Goal: Task Accomplishment & Management: Complete application form

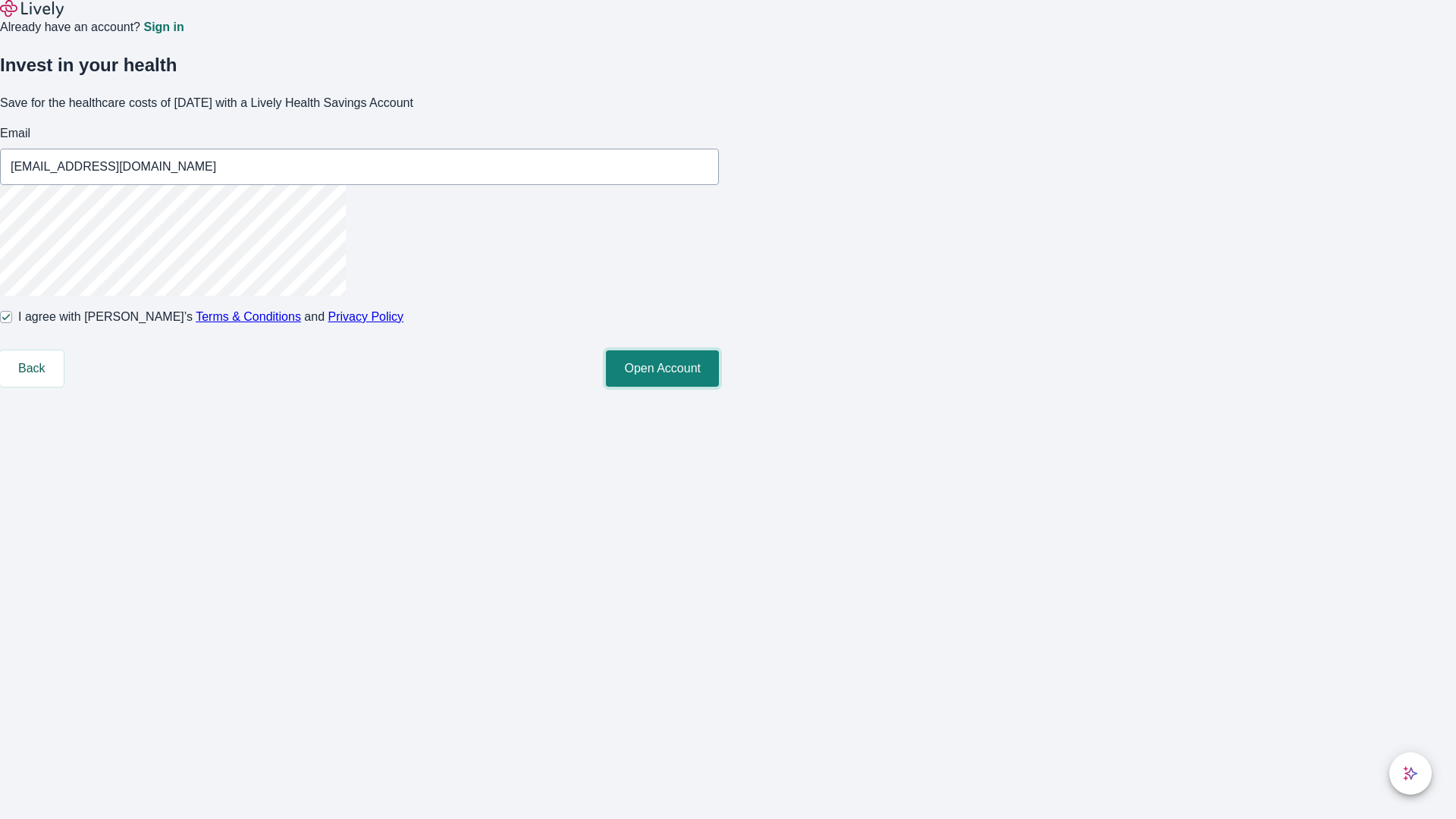
click at [719, 387] on button "Open Account" at bounding box center [662, 369] width 113 height 37
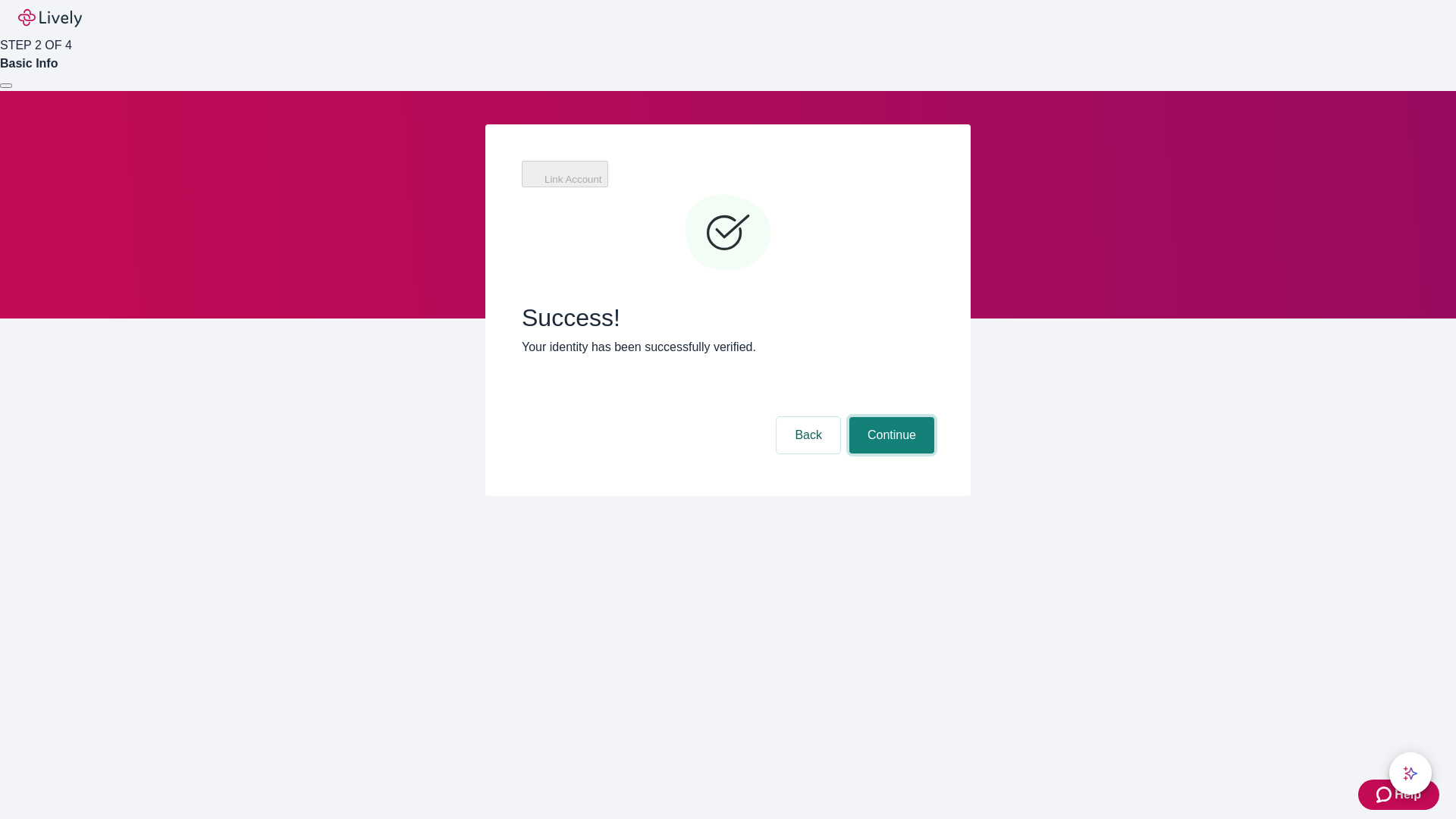
click at [890, 417] on button "Continue" at bounding box center [891, 436] width 85 height 37
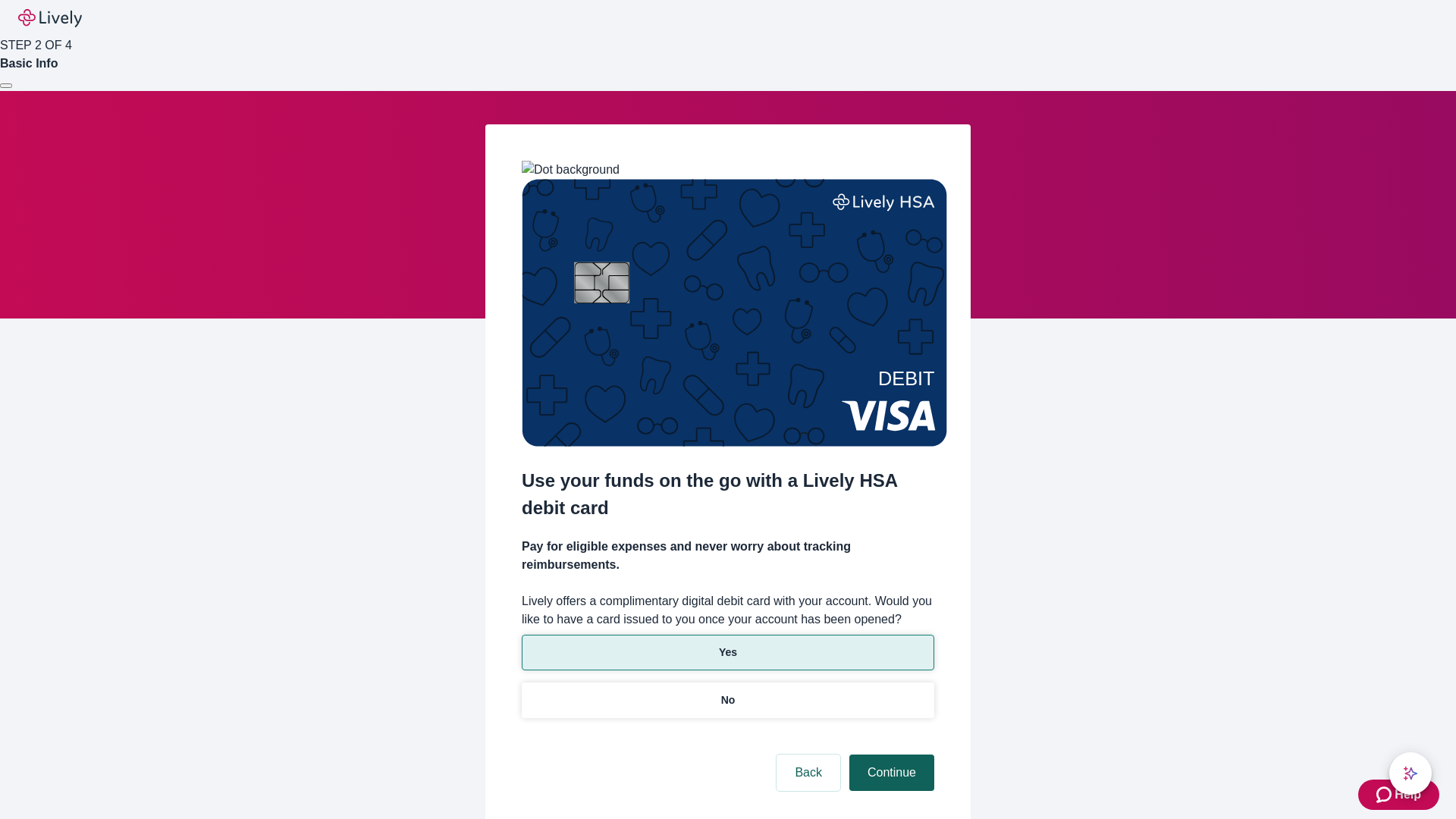
click at [728, 693] on p "No" at bounding box center [728, 700] width 15 height 16
click at [890, 755] on button "Continue" at bounding box center [891, 773] width 85 height 37
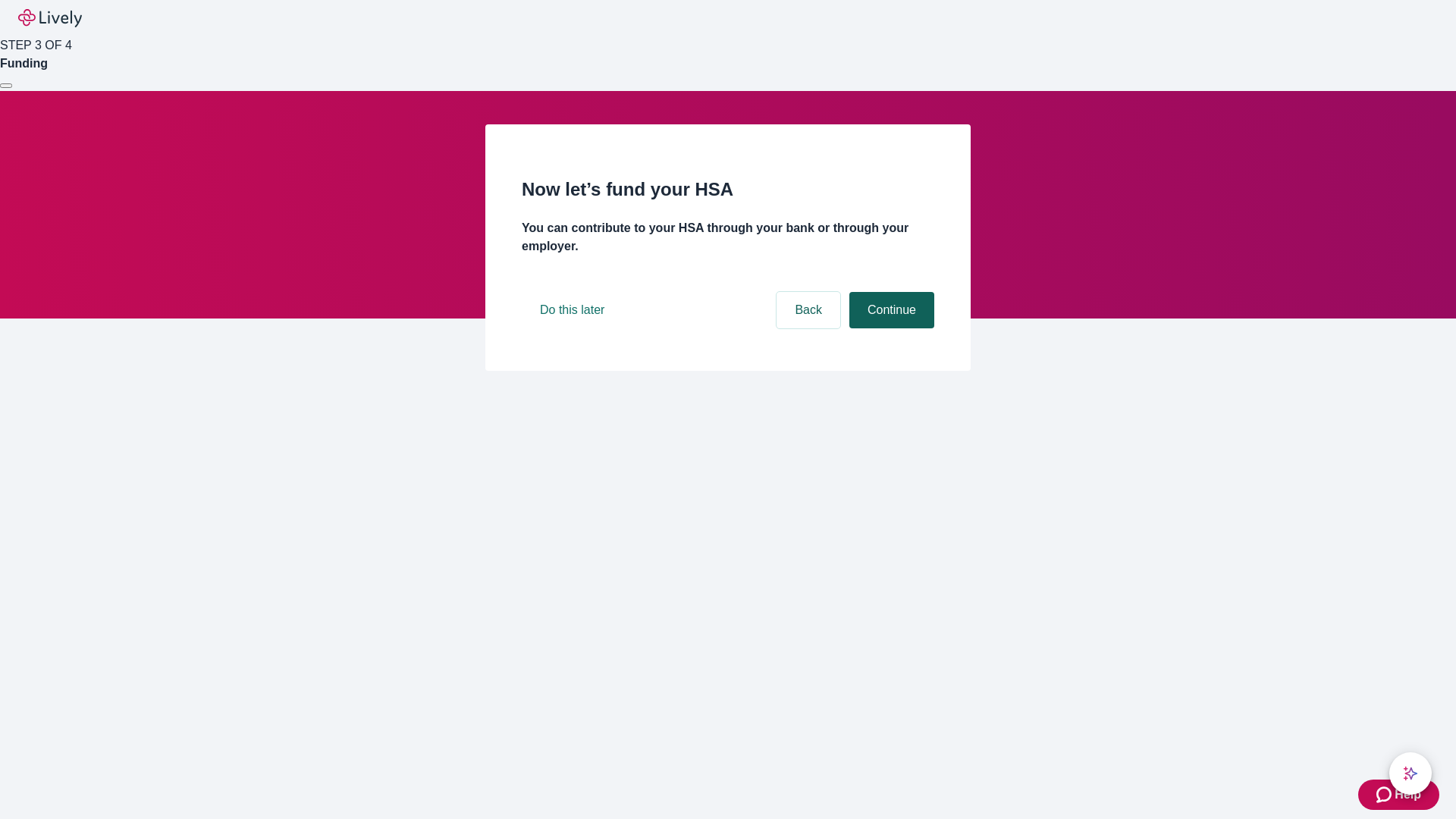
click at [890, 329] on button "Continue" at bounding box center [891, 310] width 85 height 37
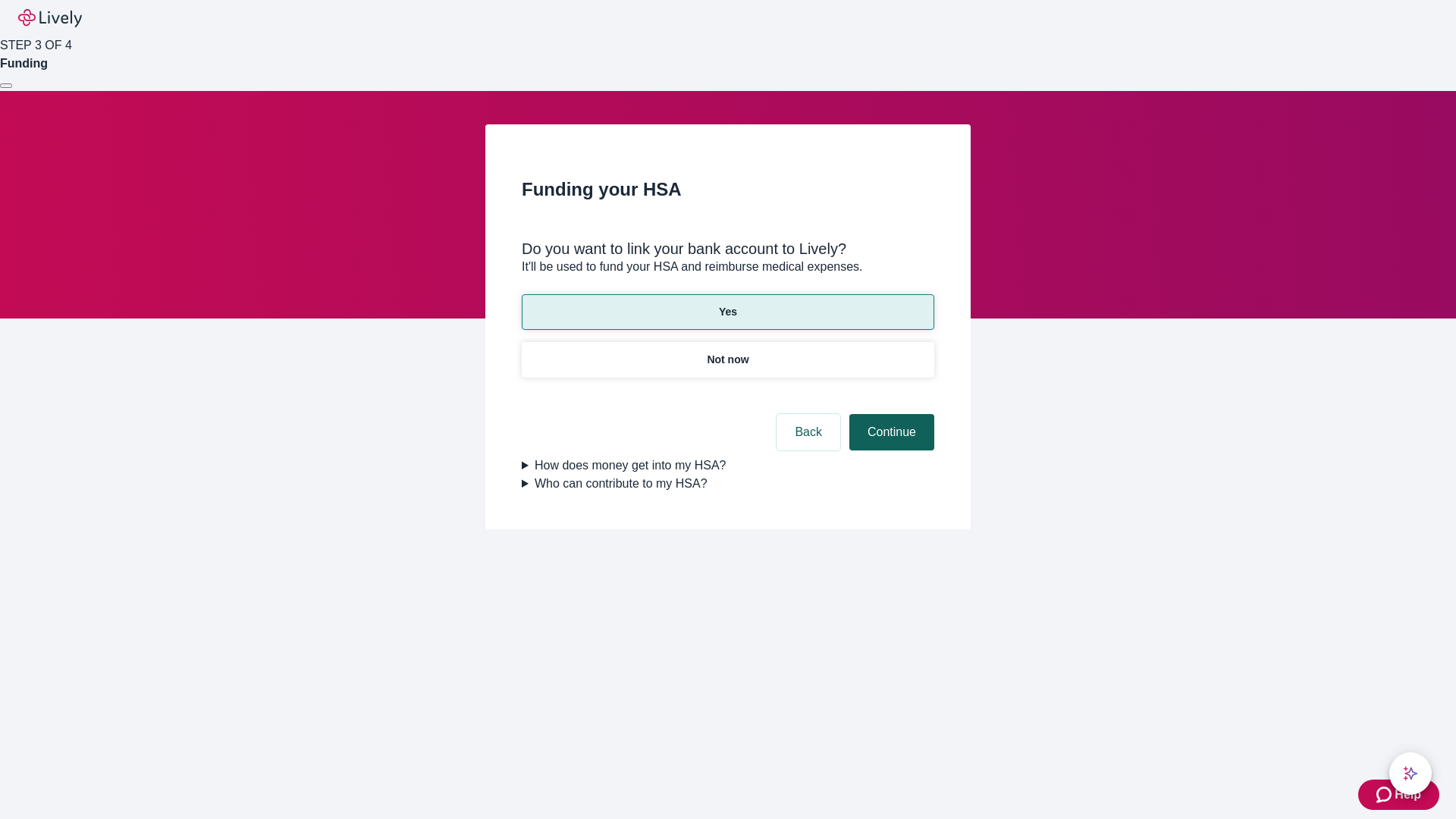
click at [890, 415] on button "Continue" at bounding box center [891, 433] width 85 height 37
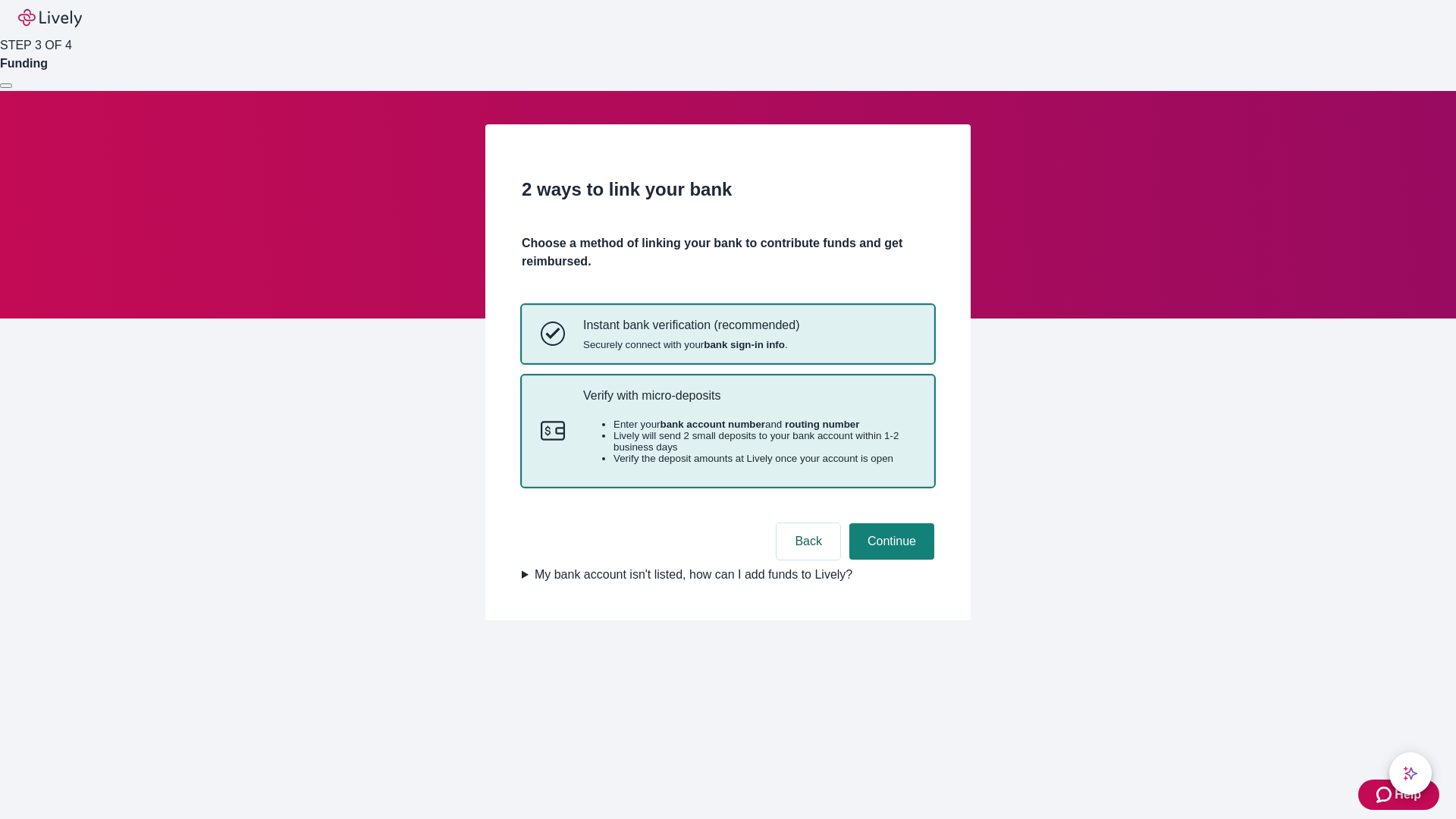
click at [749, 403] on p "Verify with micro-deposits" at bounding box center [749, 396] width 332 height 15
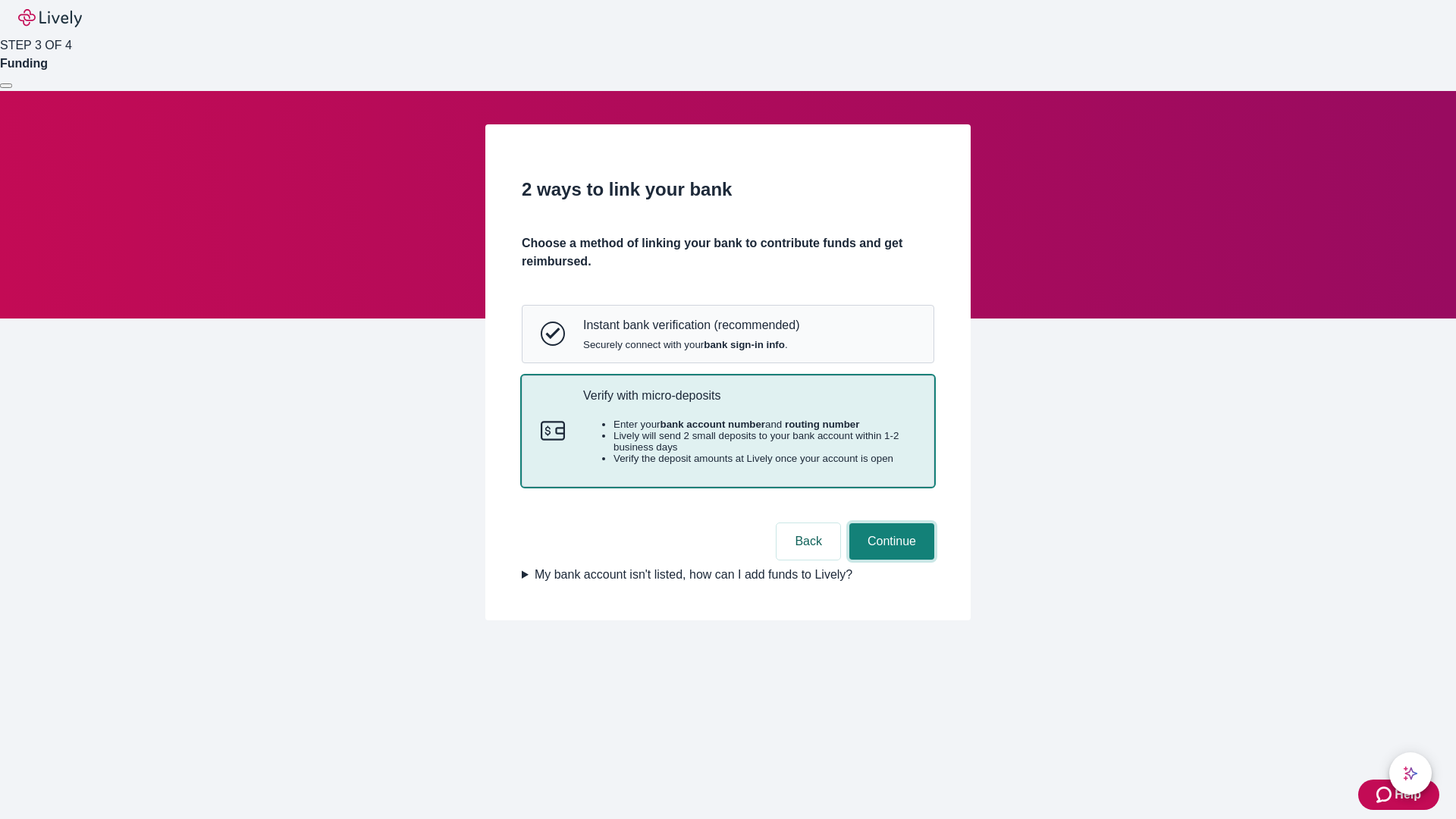
click at [890, 560] on button "Continue" at bounding box center [891, 542] width 85 height 37
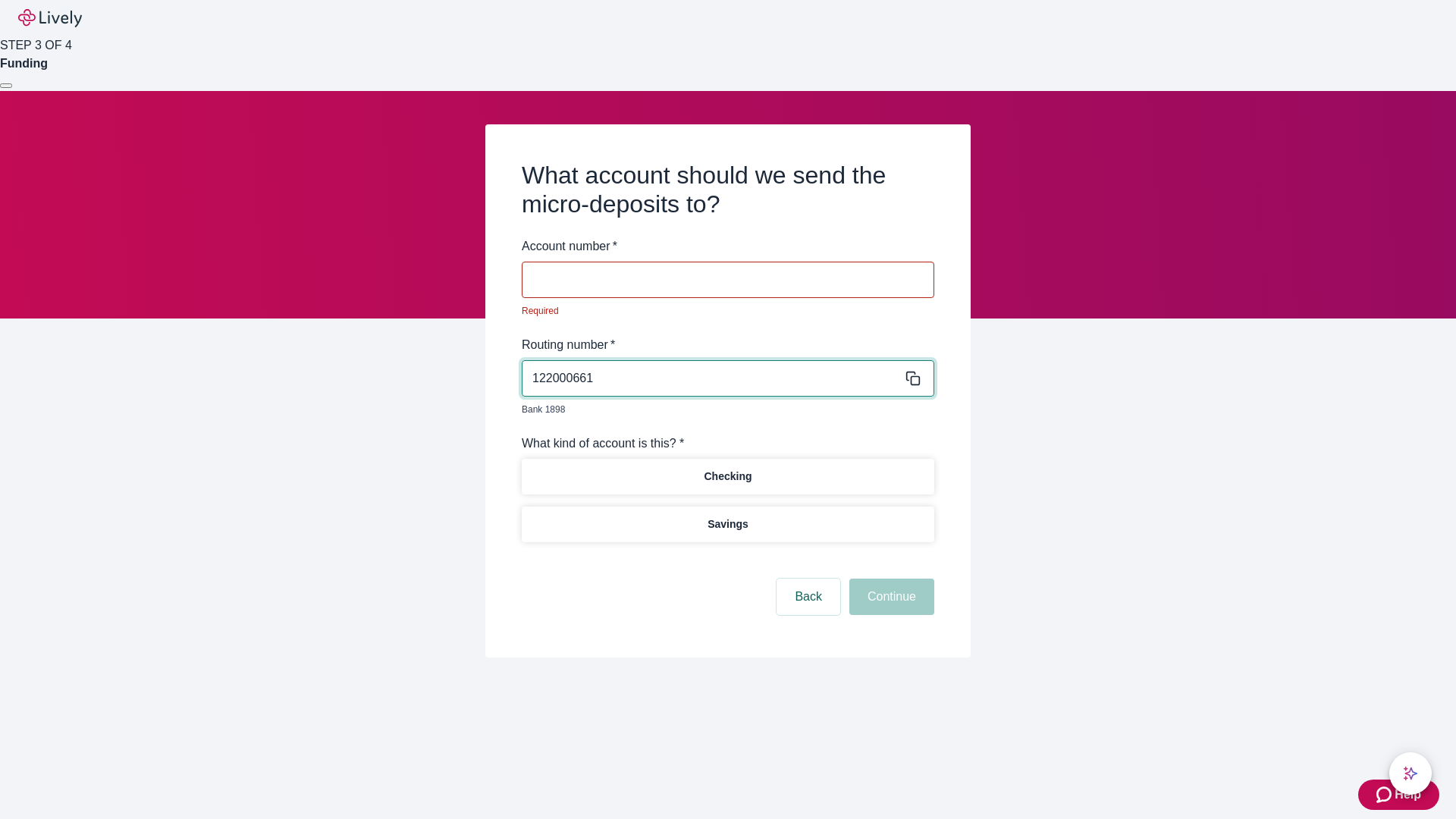
type input "122000661"
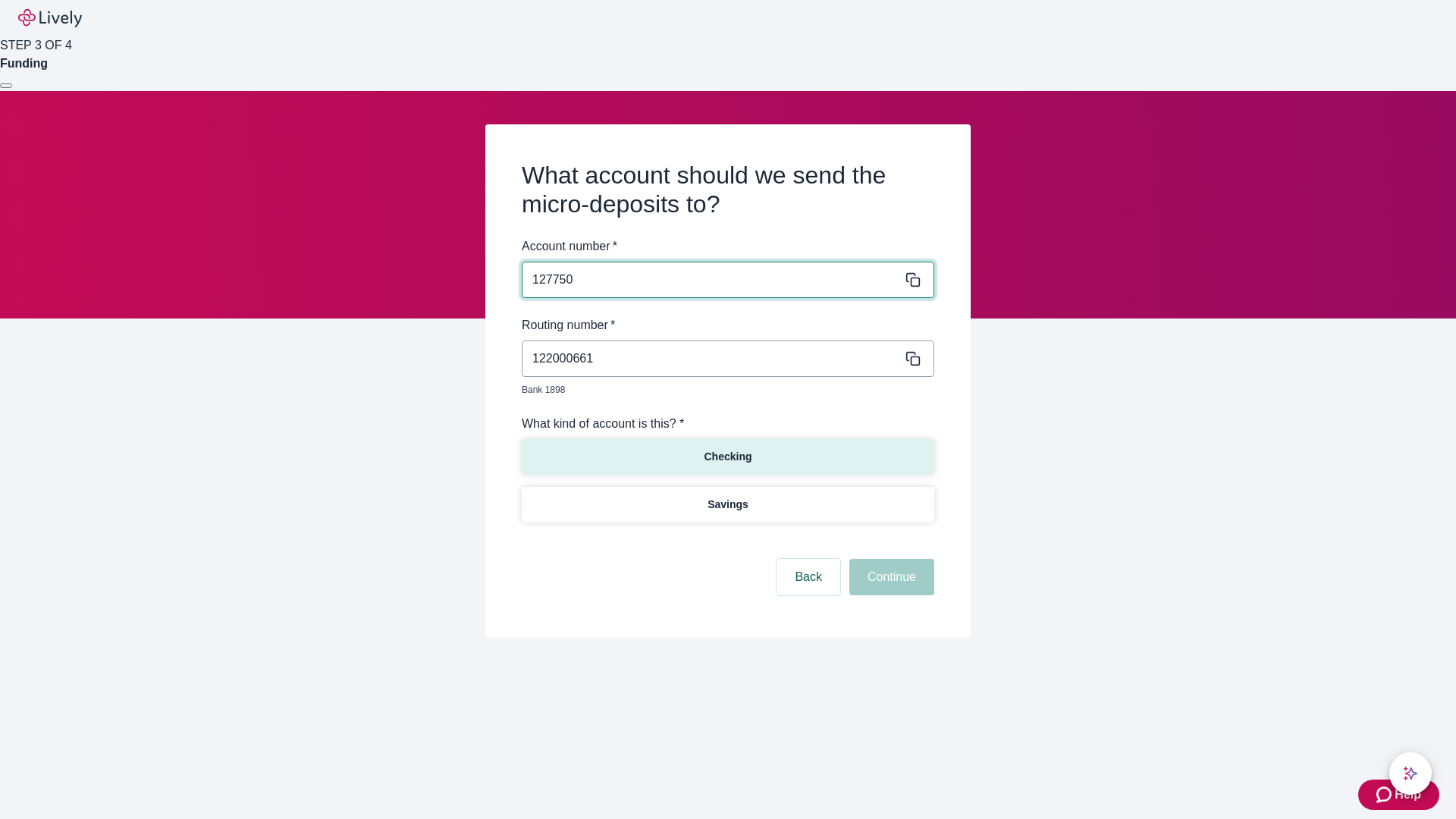
type input "127750"
click at [728, 450] on p "Checking" at bounding box center [728, 457] width 48 height 16
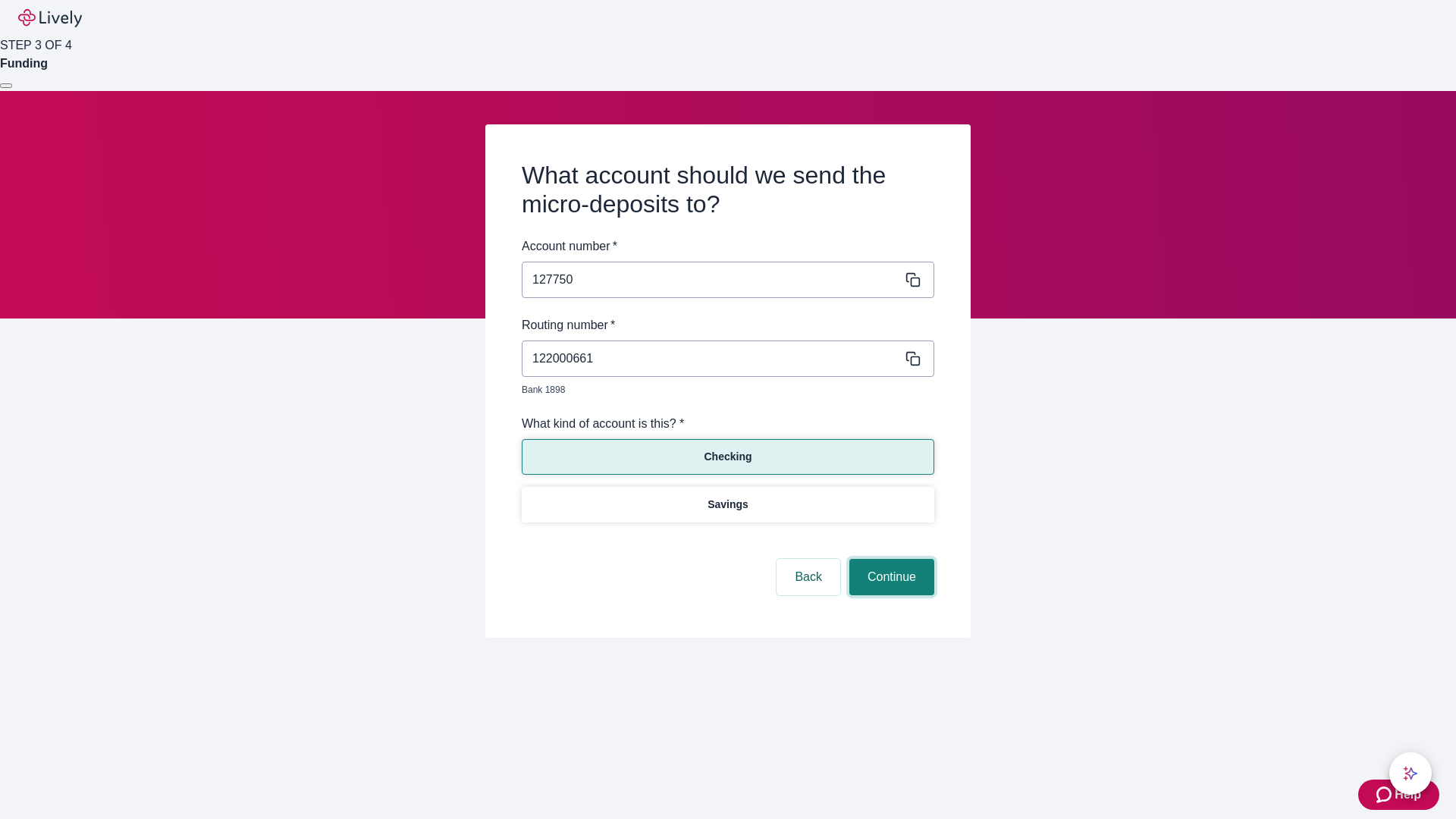
click at [890, 560] on button "Continue" at bounding box center [891, 578] width 85 height 37
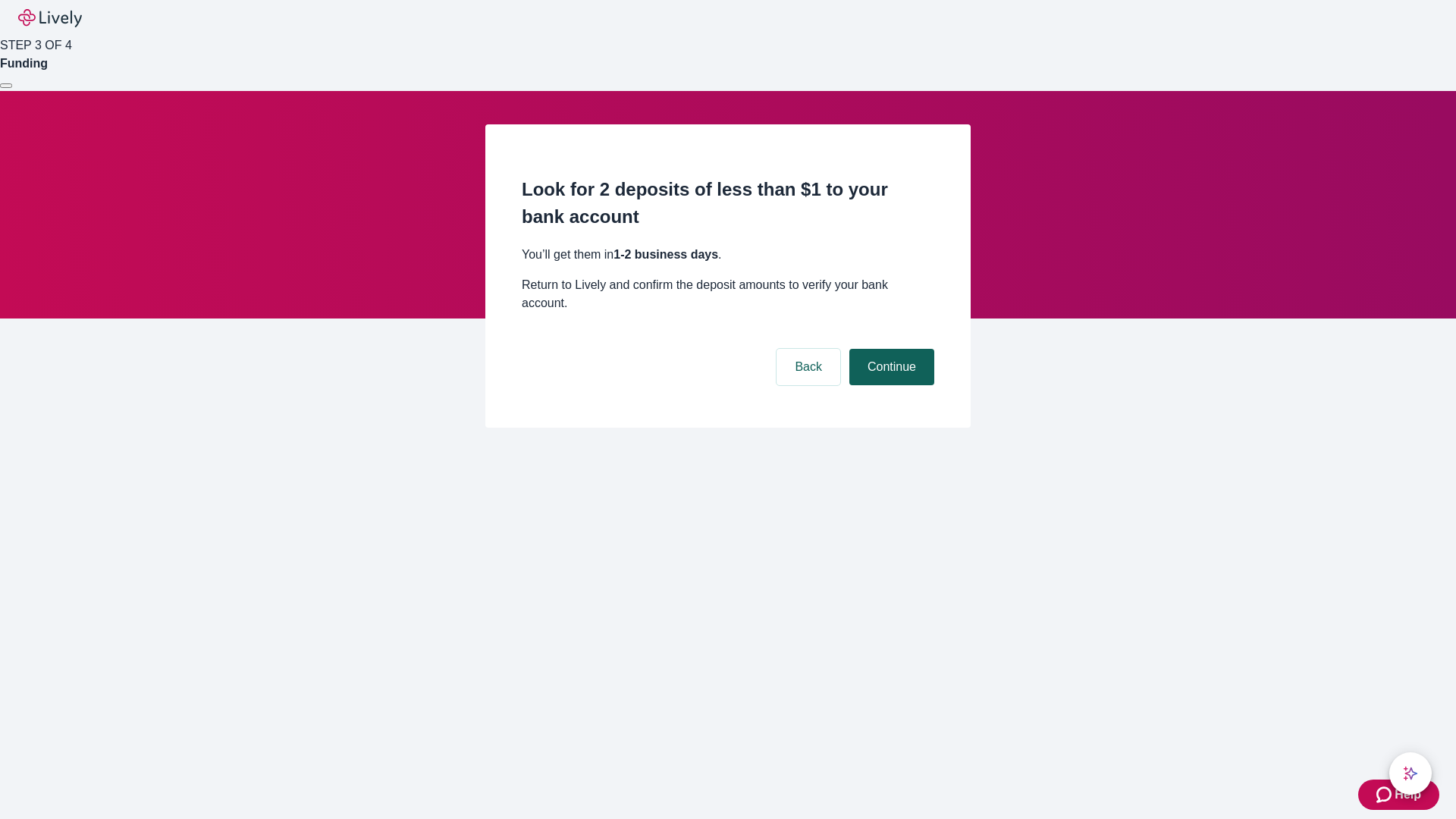
click at [890, 349] on button "Continue" at bounding box center [891, 368] width 85 height 37
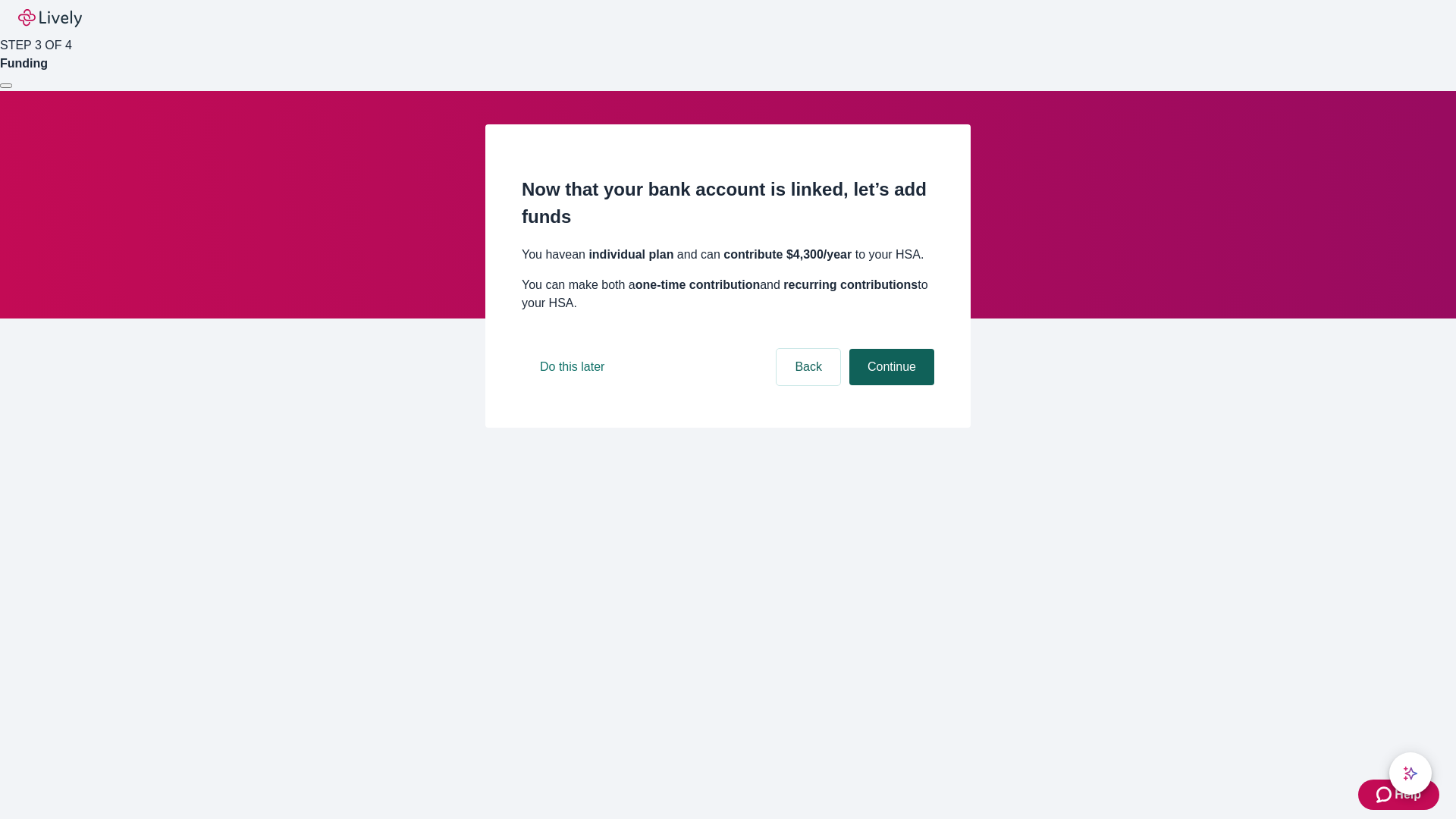
click at [890, 385] on button "Continue" at bounding box center [891, 368] width 85 height 37
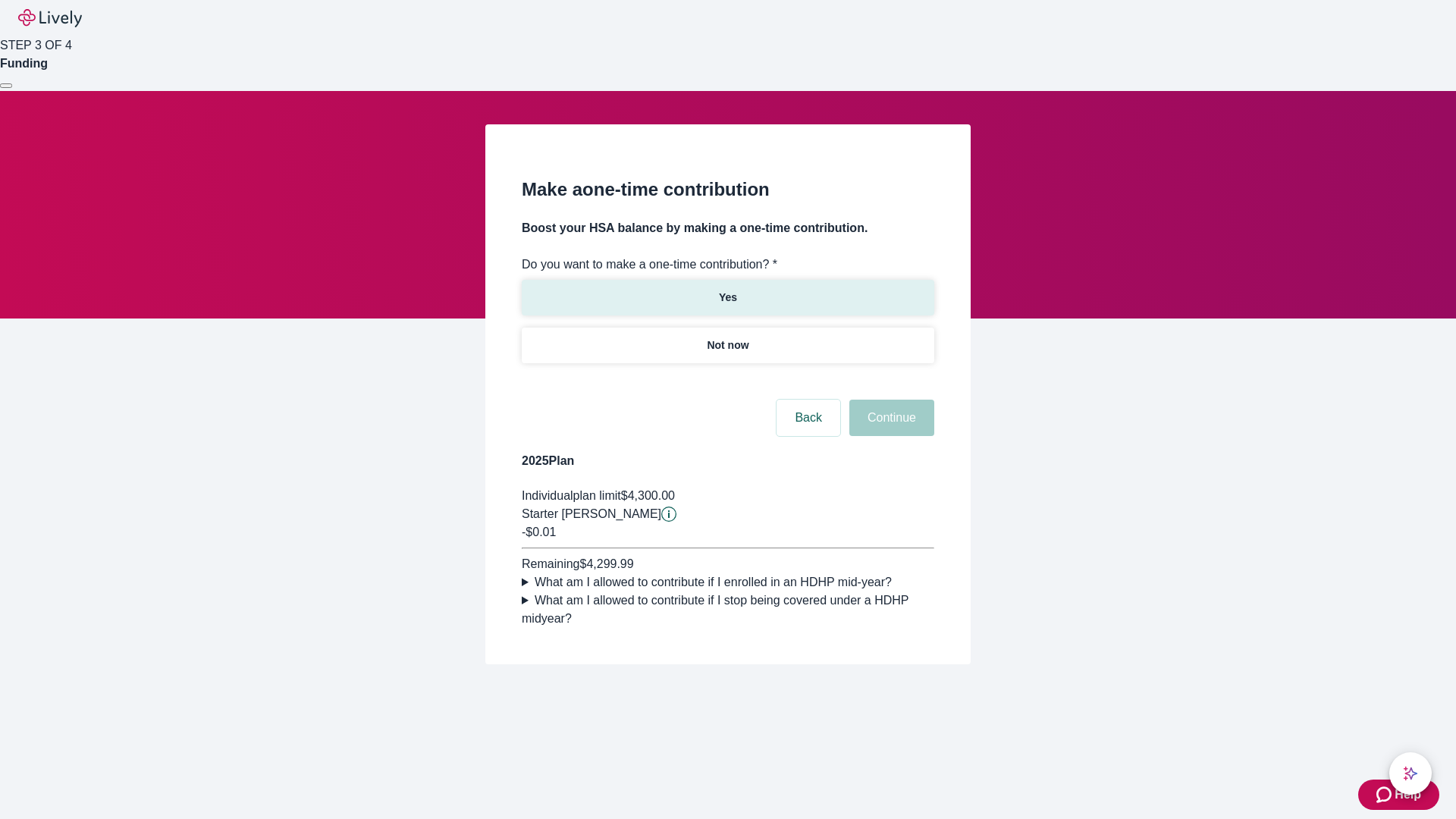
click at [728, 290] on p "Yes" at bounding box center [728, 298] width 18 height 16
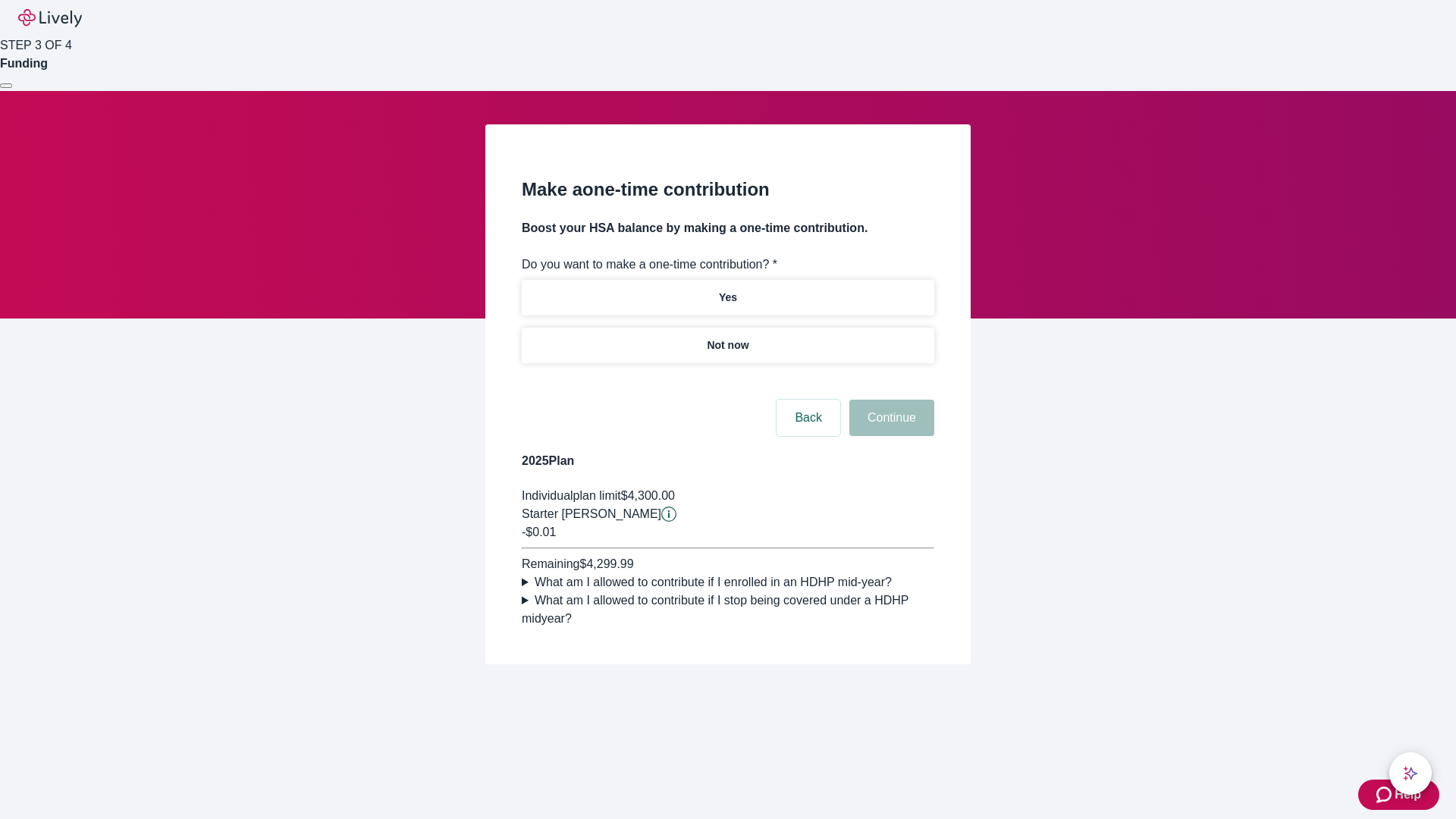
click at [890, 437] on button "Continue" at bounding box center [891, 418] width 85 height 37
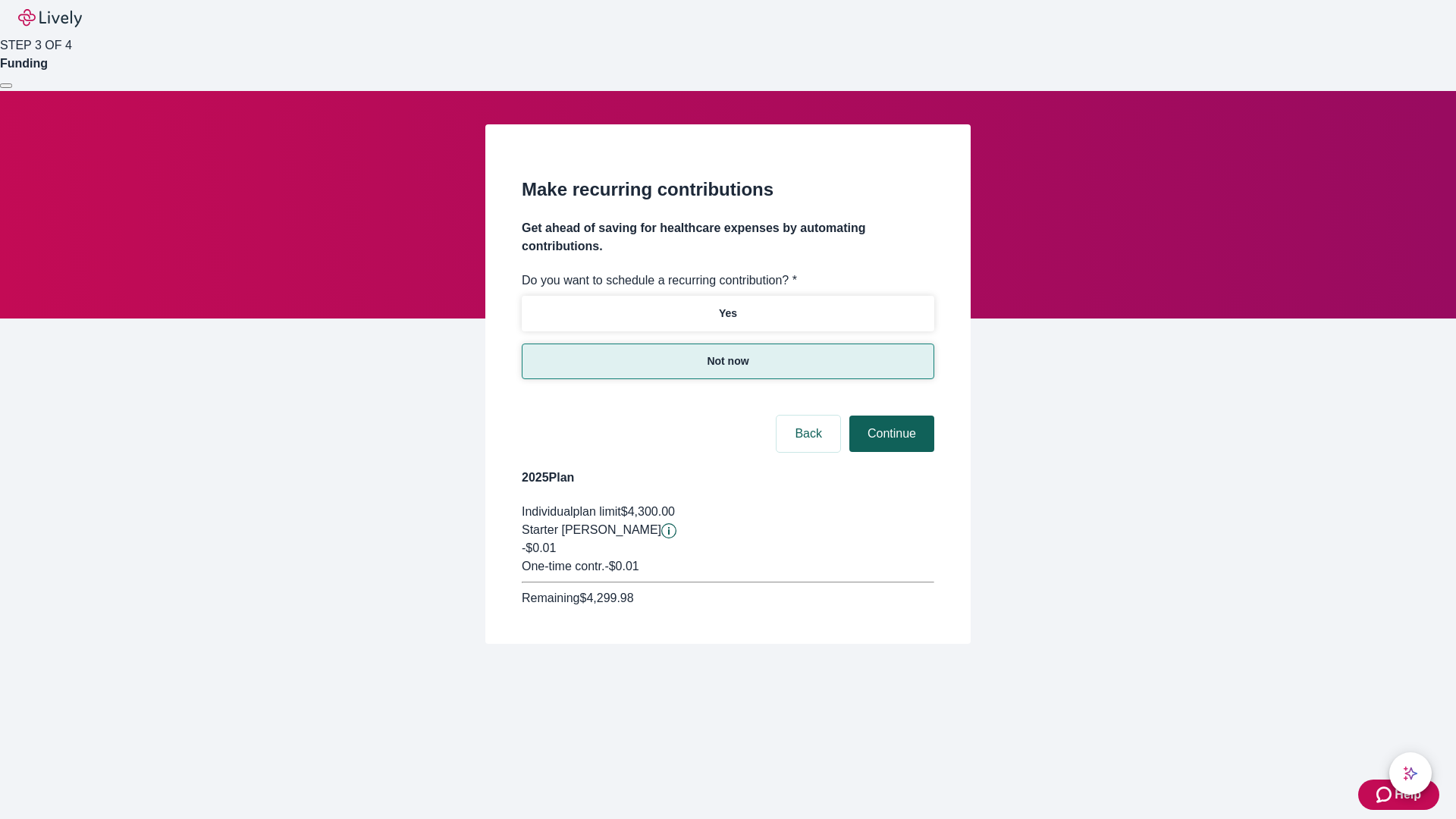
click at [890, 415] on button "Continue" at bounding box center [891, 434] width 85 height 37
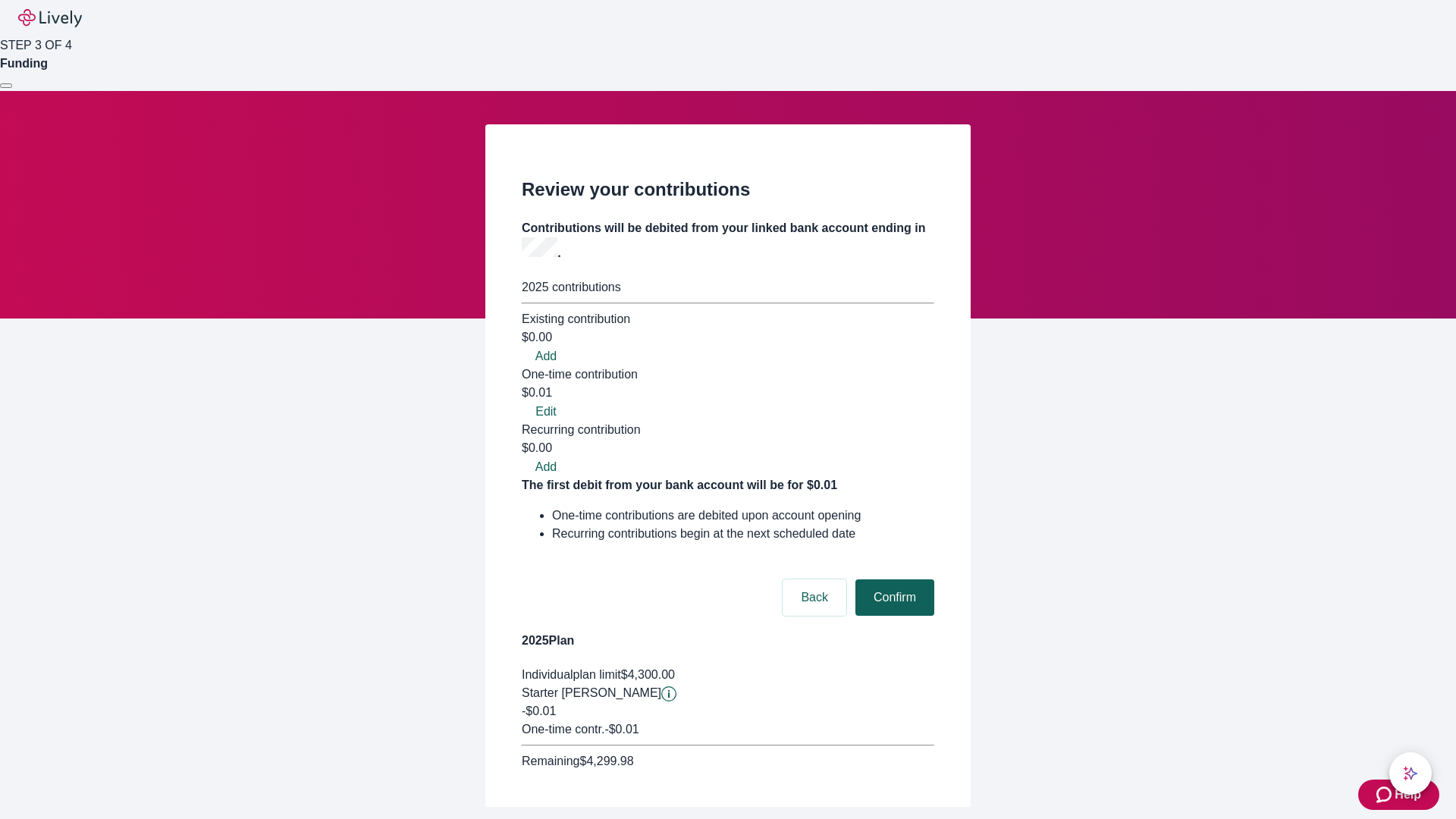
click at [892, 579] on button "Confirm" at bounding box center [895, 598] width 79 height 37
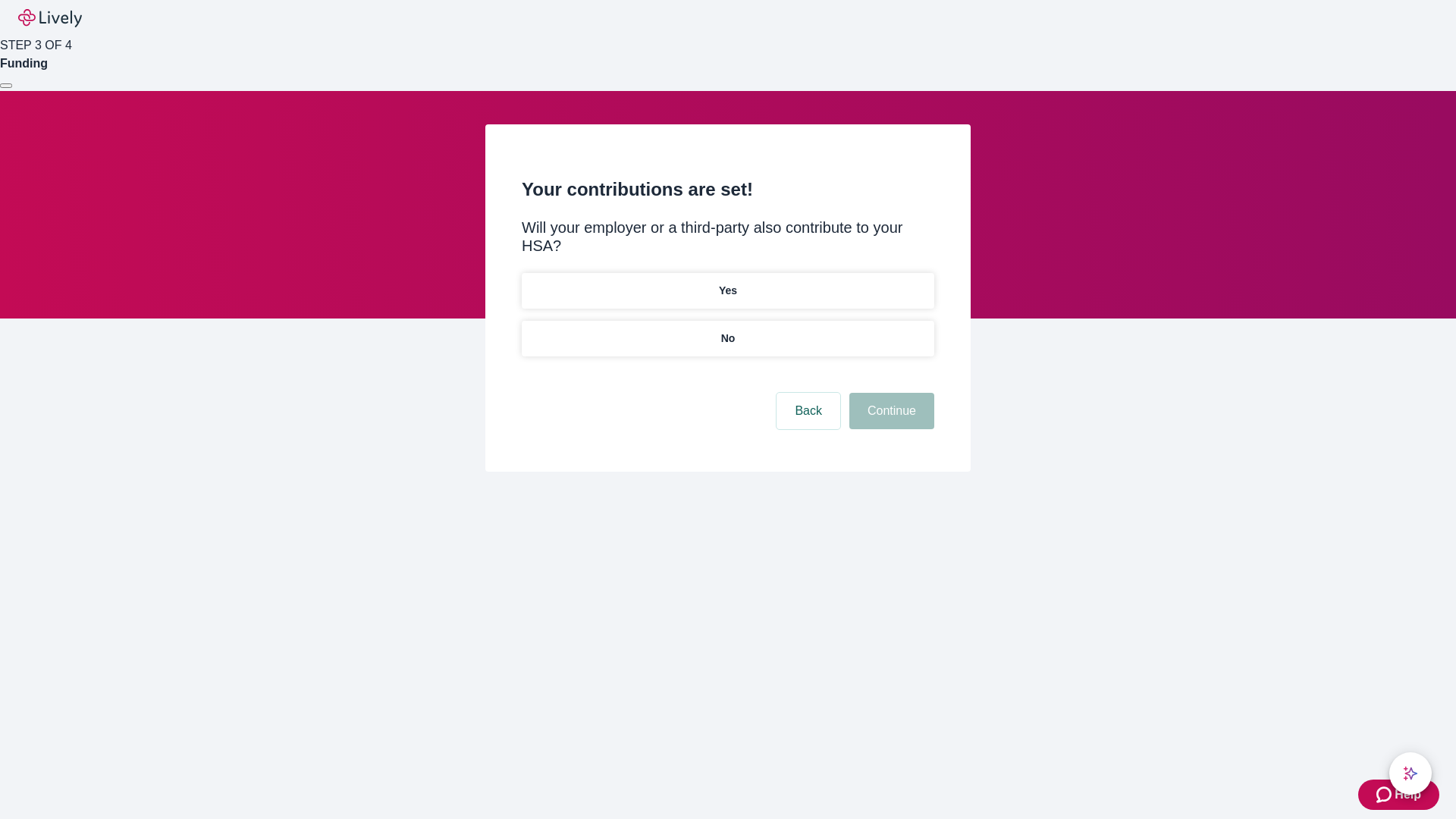
click at [728, 331] on p "No" at bounding box center [728, 338] width 15 height 16
click at [890, 393] on button "Continue" at bounding box center [891, 412] width 85 height 37
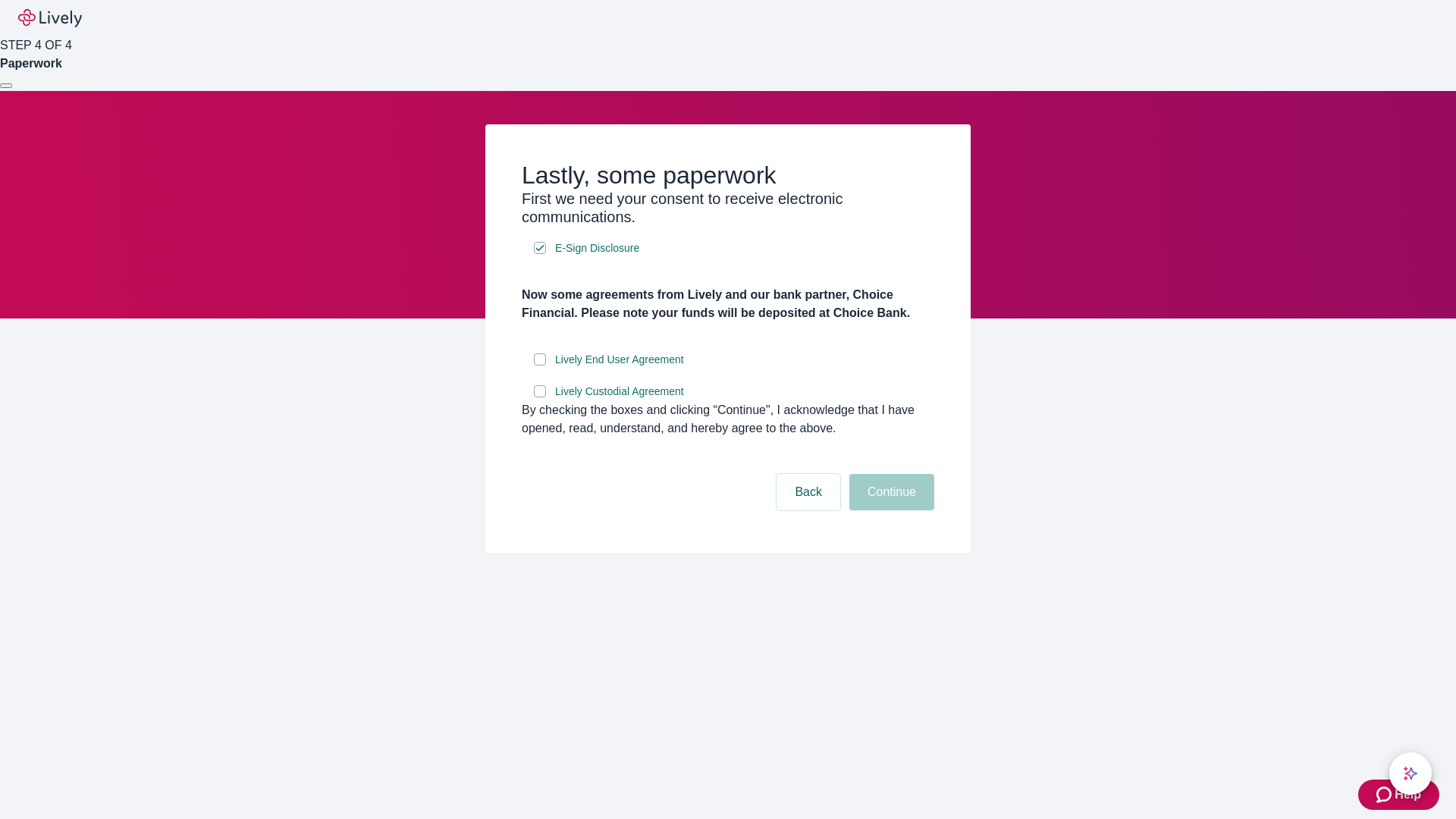
click at [540, 366] on input "Lively End User Agreement" at bounding box center [540, 359] width 12 height 12
checkbox input "true"
click at [540, 398] on input "Lively Custodial Agreement" at bounding box center [540, 391] width 12 height 12
checkbox input "true"
click at [890, 510] on button "Continue" at bounding box center [891, 493] width 85 height 37
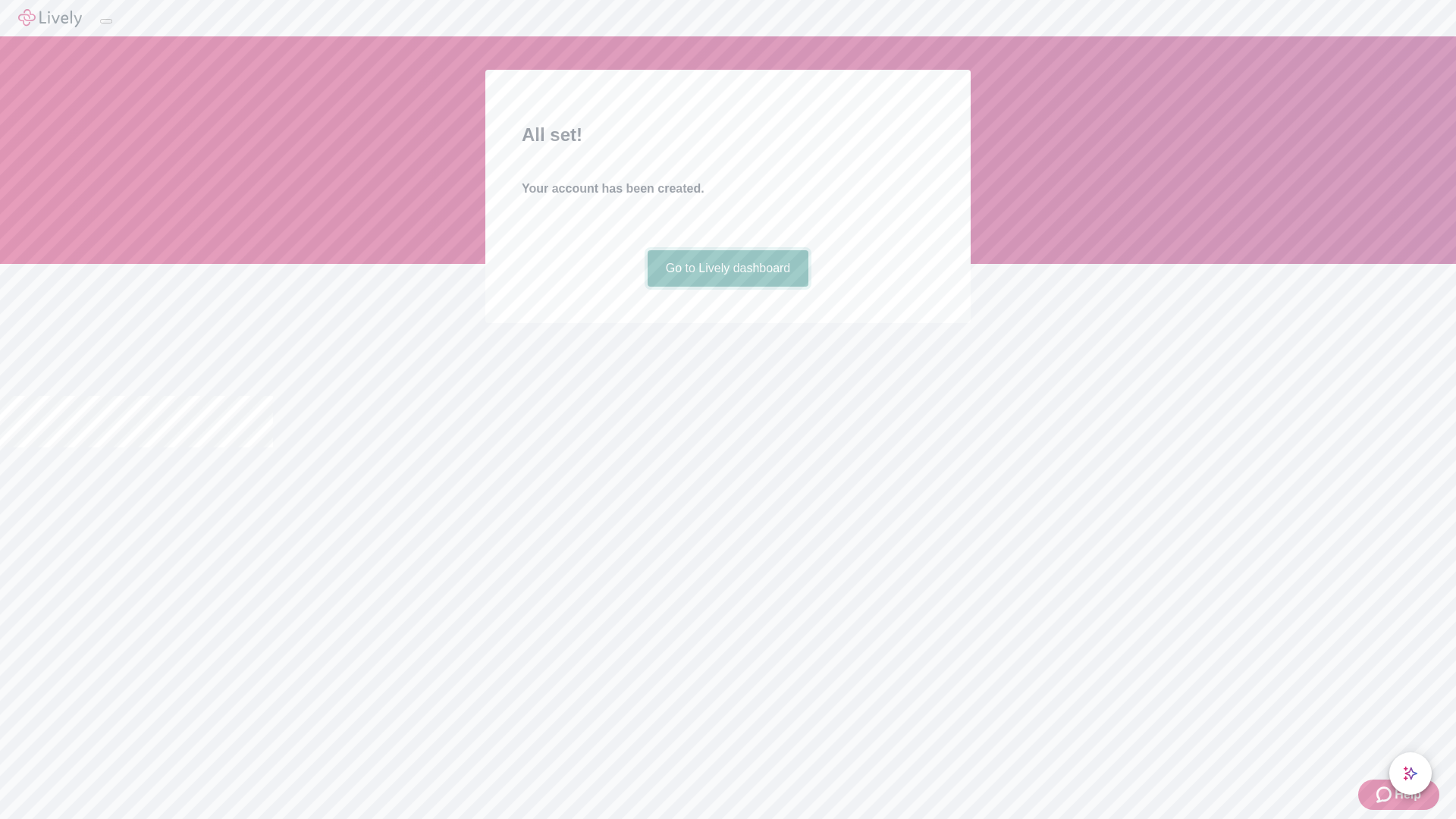
click at [728, 287] on link "Go to Lively dashboard" at bounding box center [728, 269] width 161 height 37
